Goal: Transaction & Acquisition: Download file/media

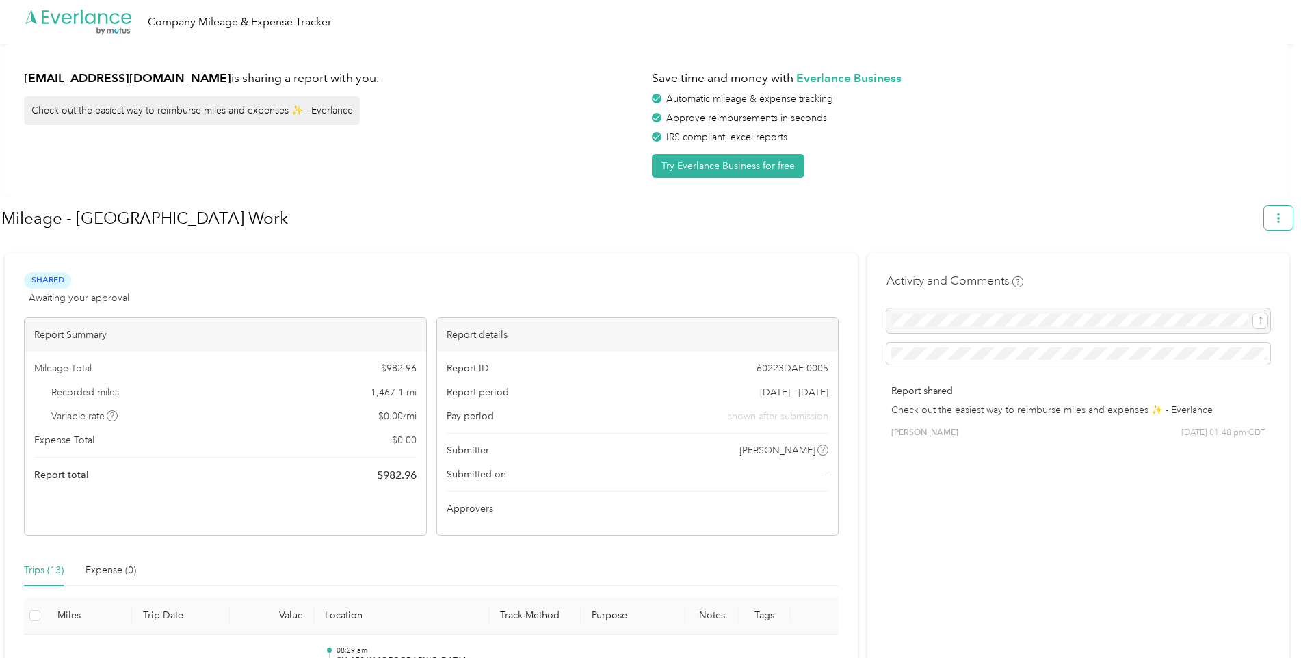
click at [1284, 213] on span "button" at bounding box center [1279, 218] width 10 height 12
click at [1230, 276] on span "Download" at bounding box center [1246, 283] width 45 height 14
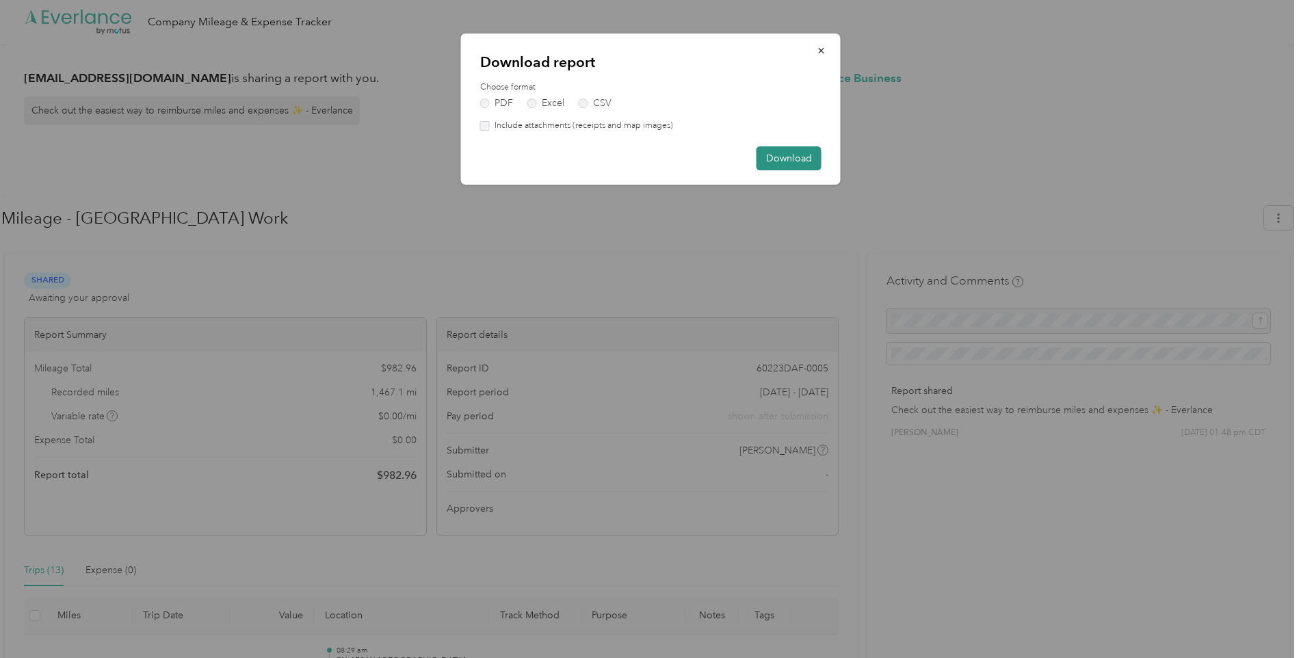
click at [790, 157] on button "Download" at bounding box center [789, 158] width 65 height 24
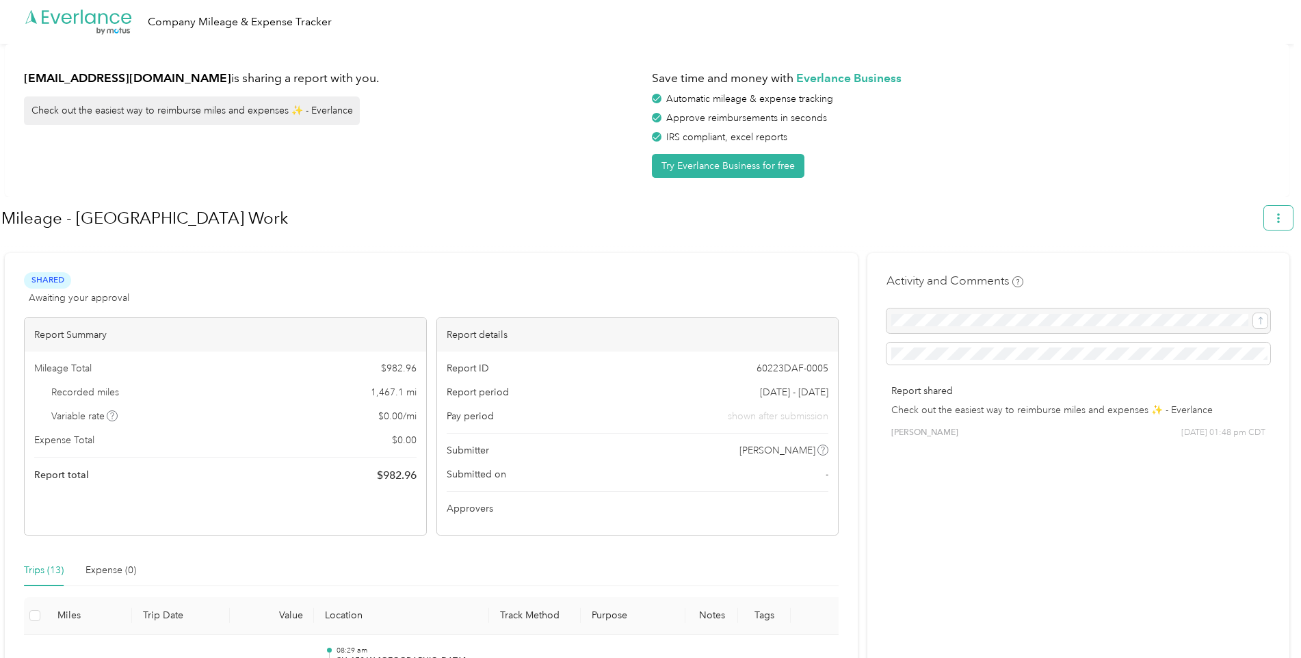
click at [1278, 212] on button "button" at bounding box center [1279, 218] width 29 height 24
click at [1235, 276] on span "Download" at bounding box center [1246, 283] width 45 height 14
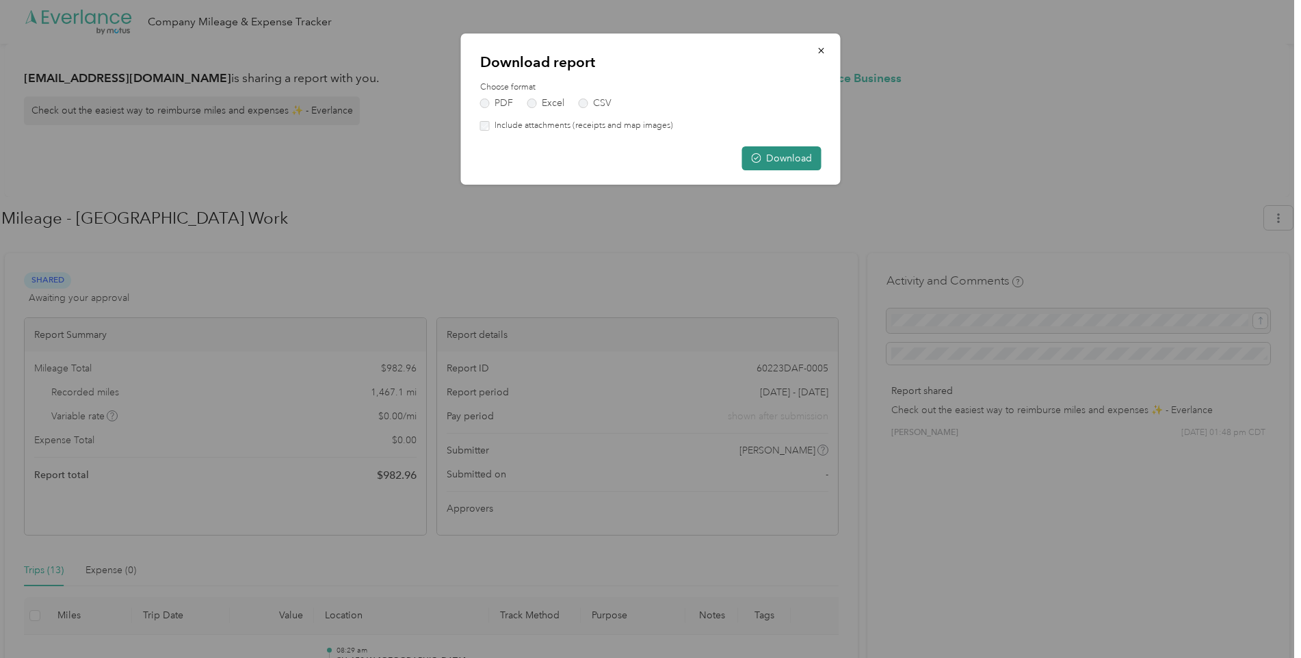
click at [770, 160] on button "Download" at bounding box center [781, 158] width 79 height 24
